Goal: Information Seeking & Learning: Learn about a topic

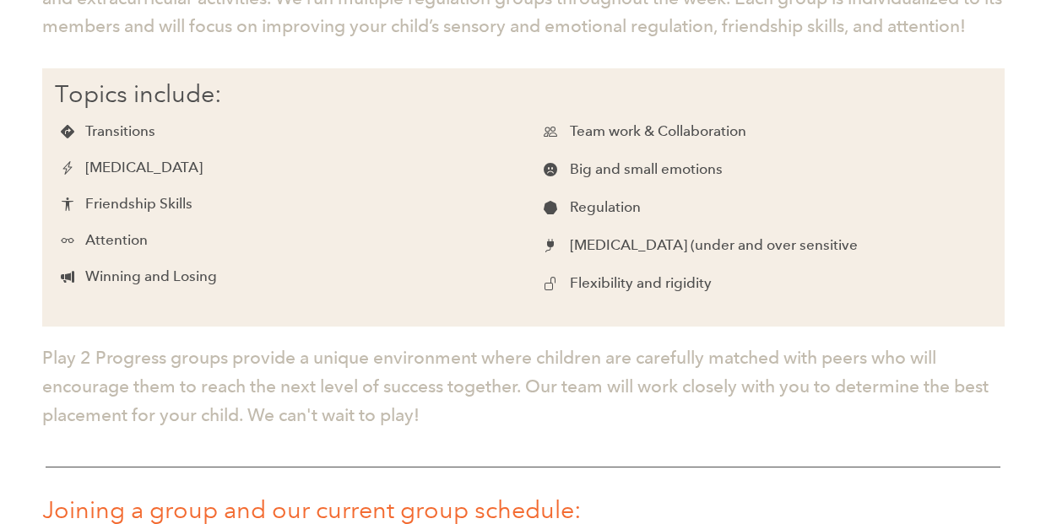
scroll to position [1057, 0]
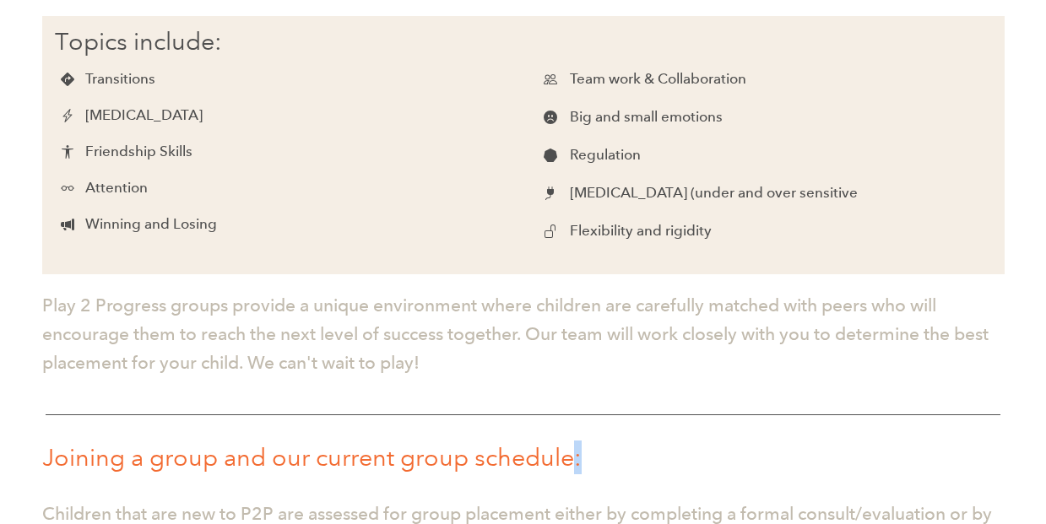
click at [577, 460] on h1 "Joining a group and our current group schedule:" at bounding box center [529, 458] width 975 height 34
click at [582, 457] on h1 "Joining a group and our current group schedule:" at bounding box center [529, 458] width 975 height 34
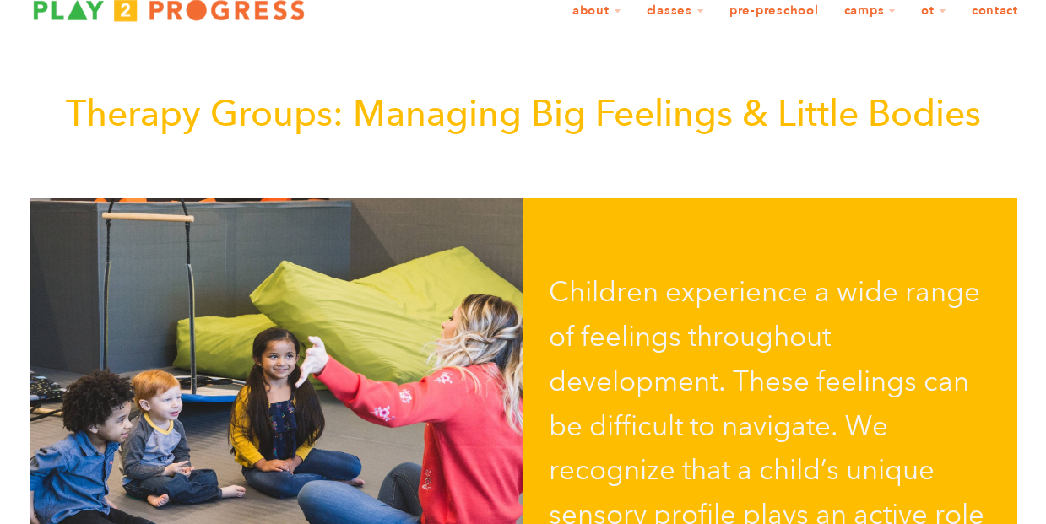
scroll to position [0, 0]
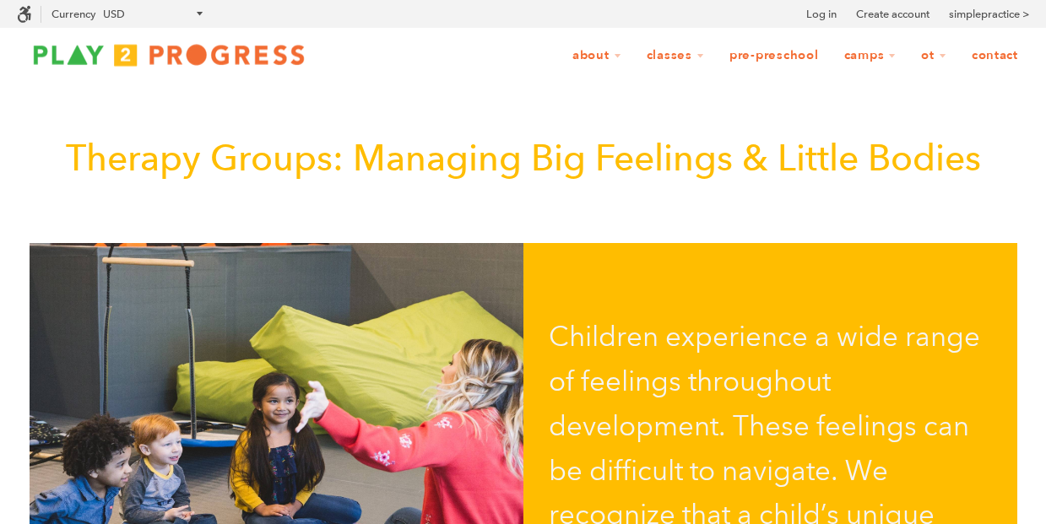
click at [778, 58] on link "Pre-Preschool" at bounding box center [773, 56] width 111 height 32
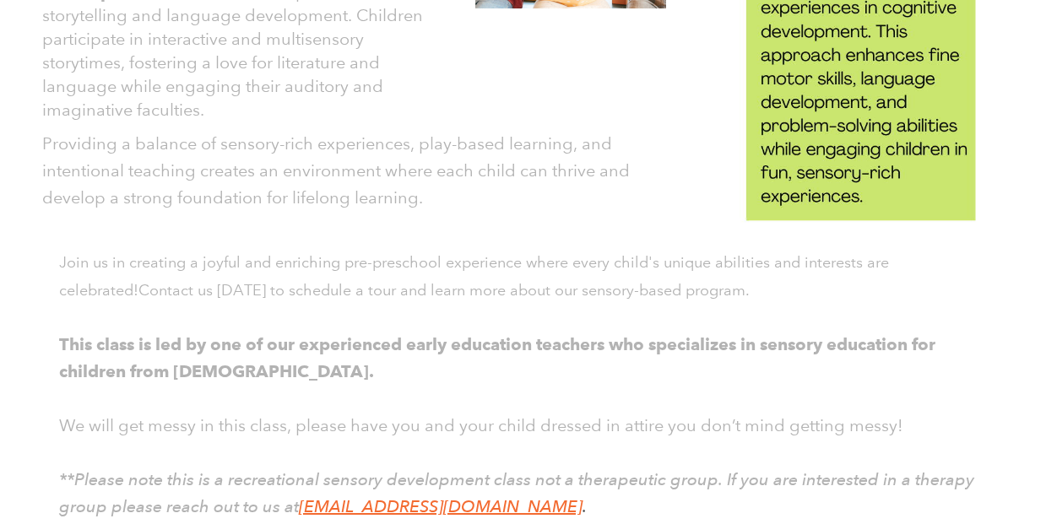
scroll to position [2143, 0]
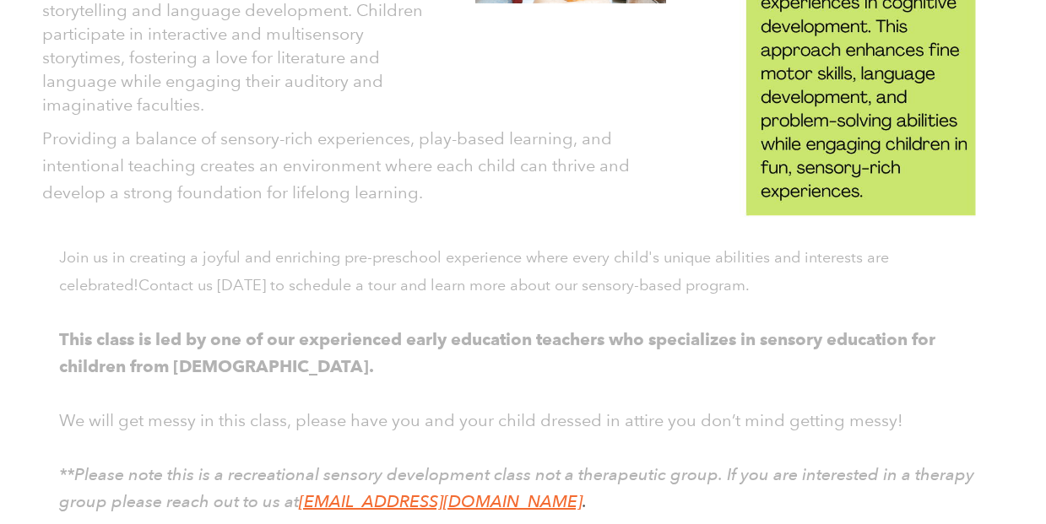
click at [663, 344] on span "This class is led by one of our experienced early education teachers who specia…" at bounding box center [497, 352] width 876 height 47
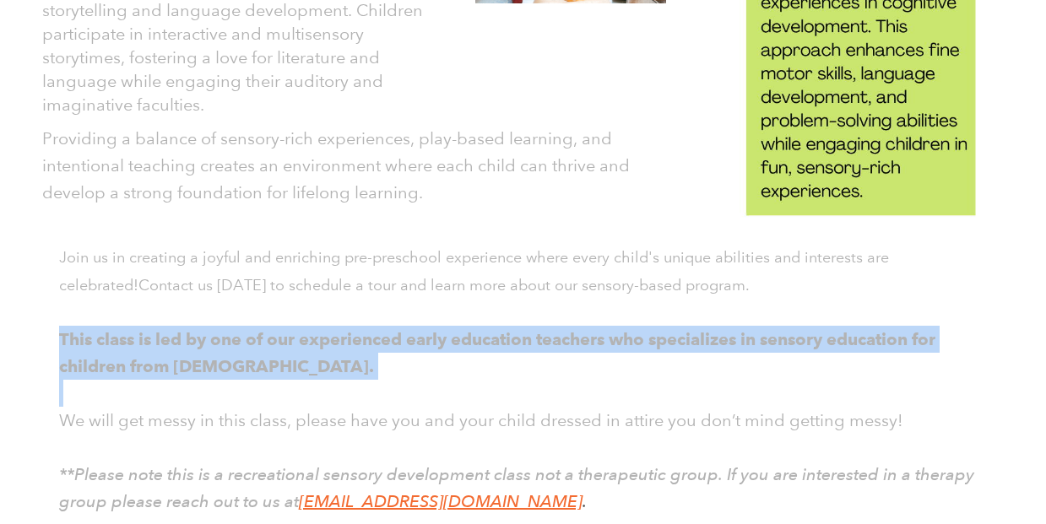
click at [663, 344] on span "This class is led by one of our experienced early education teachers who specia…" at bounding box center [497, 352] width 876 height 47
click at [650, 342] on span "This class is led by one of our experienced early education teachers who specia…" at bounding box center [497, 352] width 876 height 47
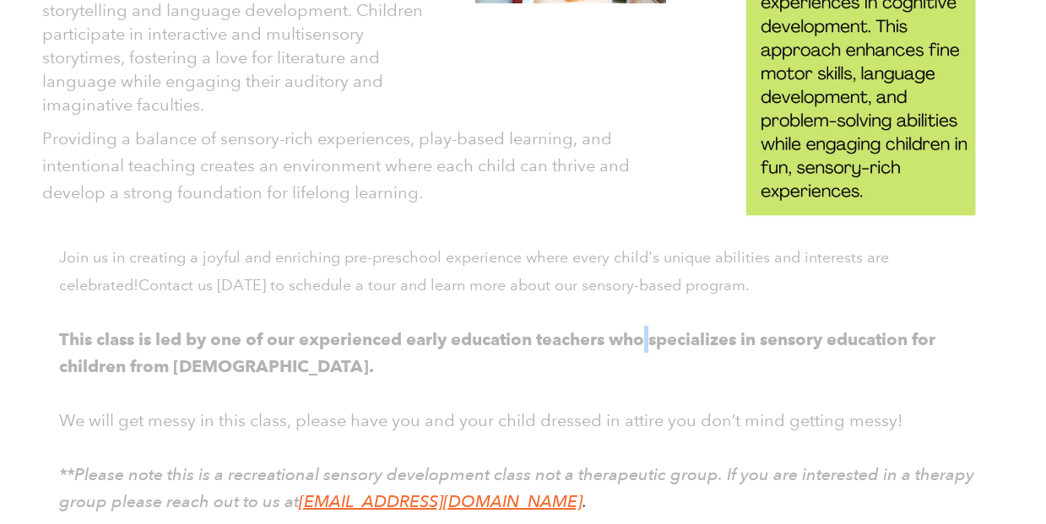
click at [650, 342] on span "This class is led by one of our experienced early education teachers who specia…" at bounding box center [497, 352] width 876 height 47
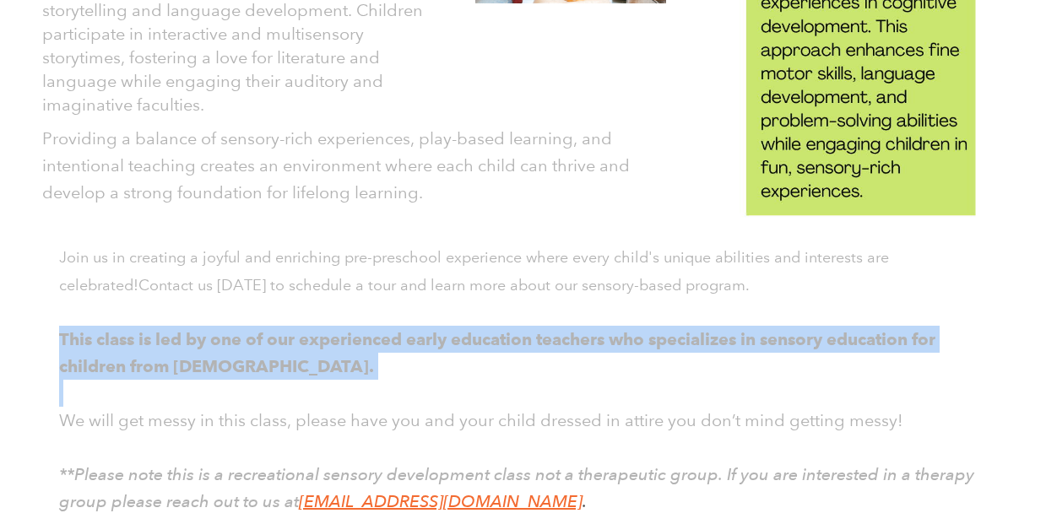
click at [650, 342] on span "This class is led by one of our experienced early education teachers who specia…" at bounding box center [497, 352] width 876 height 47
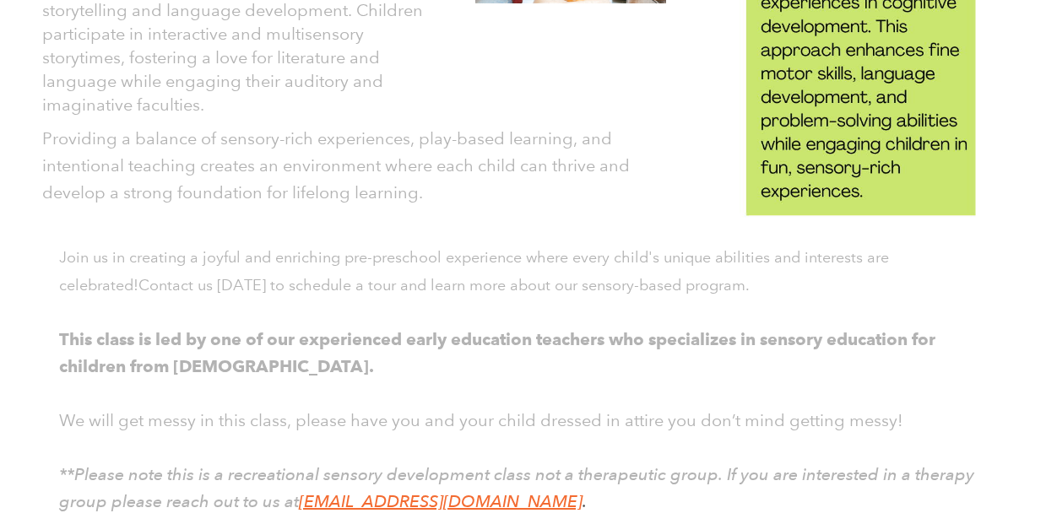
click at [668, 363] on p "This class is led by one of our experienced early education teachers who specia…" at bounding box center [523, 353] width 928 height 54
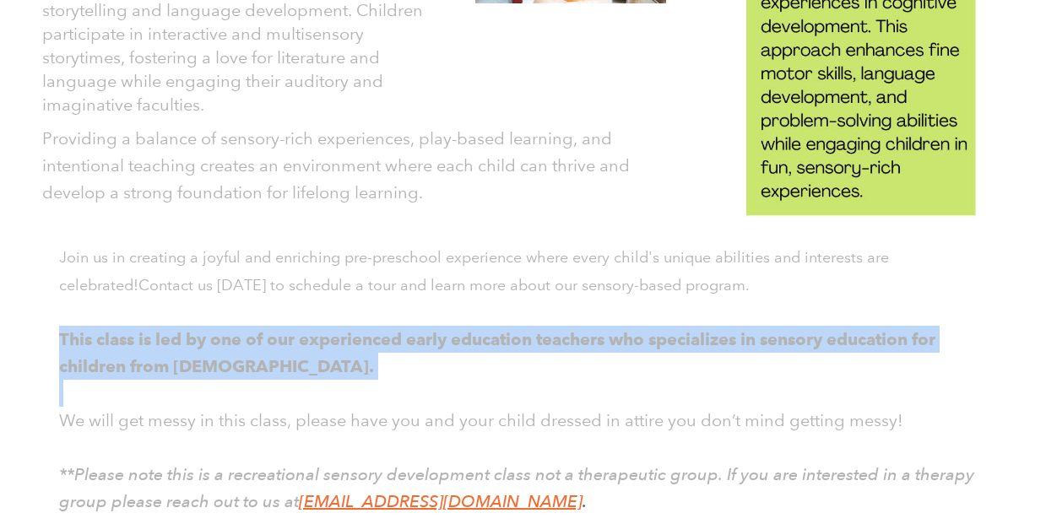
click at [668, 364] on p "This class is led by one of our experienced early education teachers who specia…" at bounding box center [523, 353] width 928 height 54
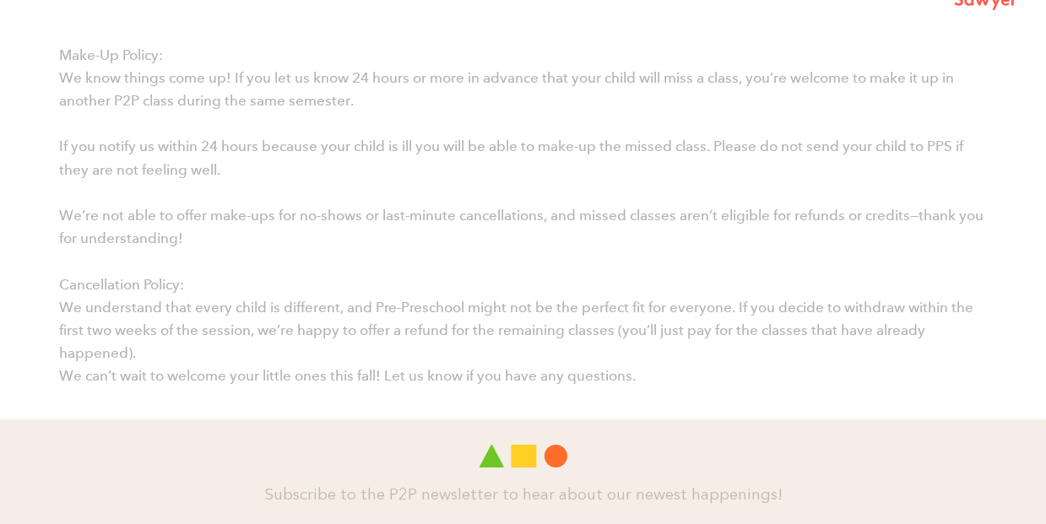
scroll to position [3356, 0]
